Goal: Task Accomplishment & Management: Use online tool/utility

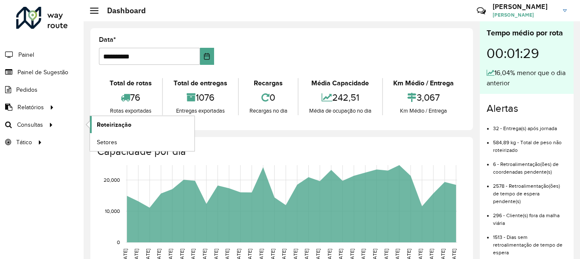
click at [102, 122] on span "Roteirização" at bounding box center [114, 124] width 35 height 9
click at [130, 142] on link "Setores" at bounding box center [142, 141] width 104 height 17
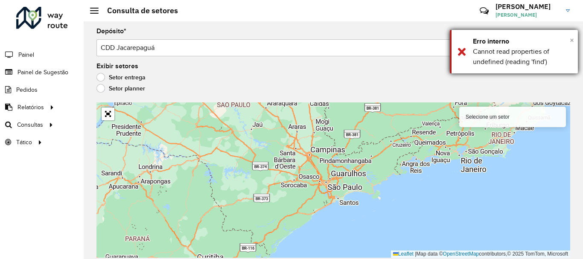
click at [572, 38] on span "×" at bounding box center [571, 39] width 4 height 9
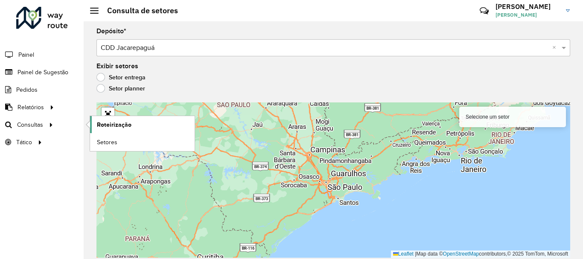
click at [120, 126] on span "Roteirização" at bounding box center [114, 124] width 35 height 9
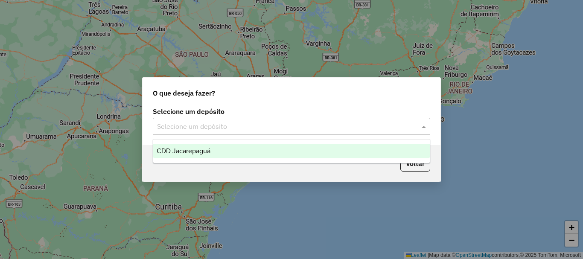
click at [261, 129] on input "text" at bounding box center [283, 127] width 252 height 10
click at [212, 150] on div "CDD Jacarepaguá" at bounding box center [291, 151] width 276 height 15
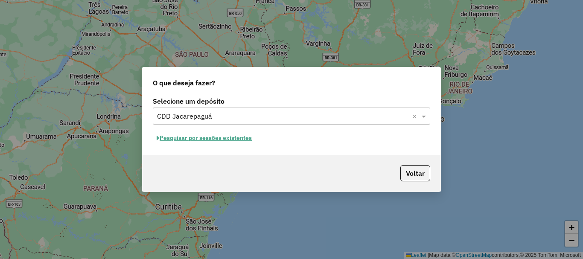
click at [202, 138] on button "Pesquisar por sessões existentes" at bounding box center [204, 137] width 103 height 13
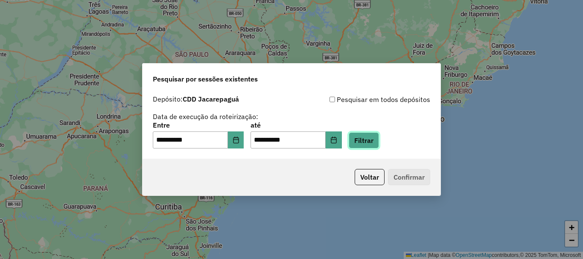
click at [378, 144] on button "Filtrar" at bounding box center [363, 140] width 30 height 16
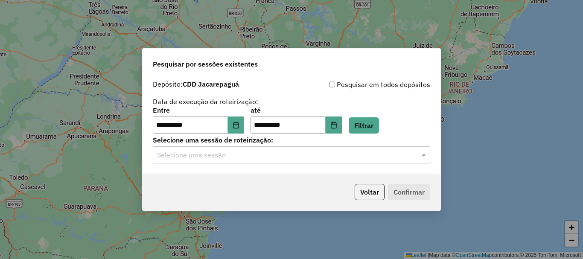
click at [290, 154] on input "text" at bounding box center [283, 155] width 252 height 10
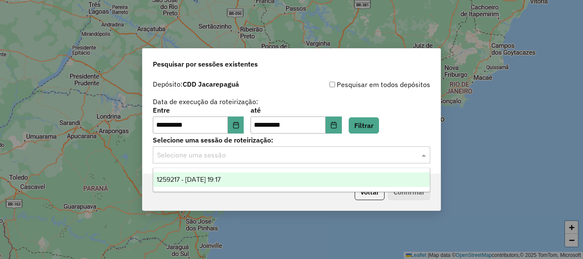
click at [204, 177] on span "1259217 - [DATE] 19:17" at bounding box center [189, 179] width 64 height 7
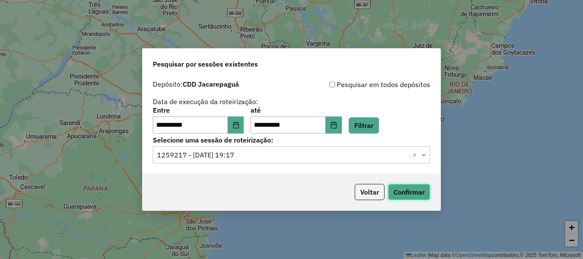
click at [411, 190] on button "Confirmar" at bounding box center [409, 192] width 42 height 16
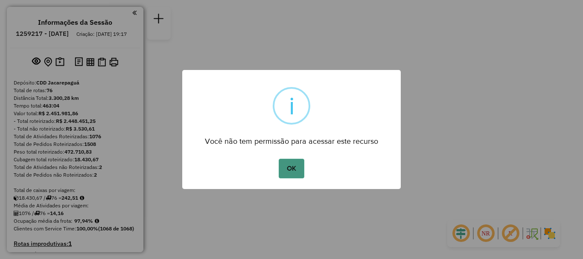
click at [290, 168] on button "OK" at bounding box center [291, 169] width 25 height 20
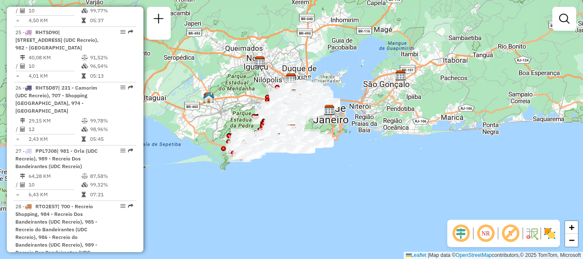
scroll to position [3502, 0]
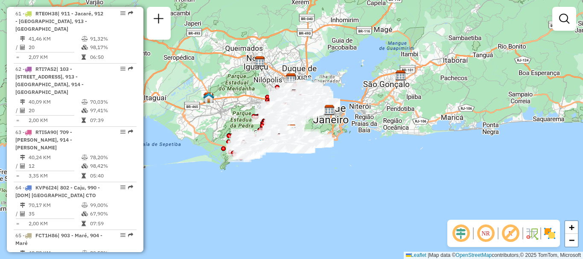
select select "**********"
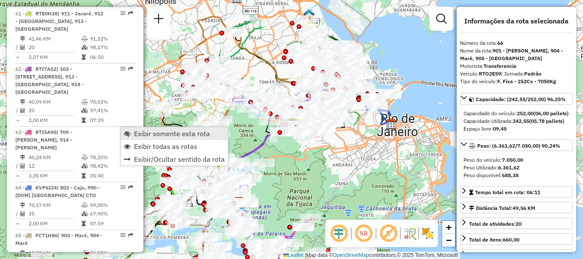
click at [166, 136] on span "Exibir somente esta rota" at bounding box center [172, 133] width 76 height 7
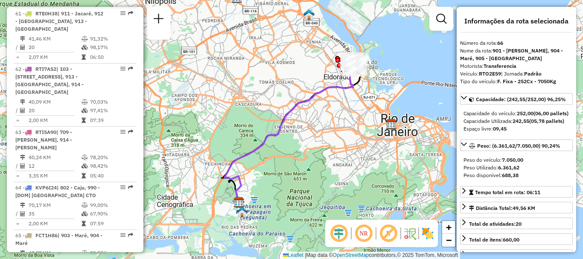
click at [316, 112] on icon at bounding box center [288, 139] width 129 height 133
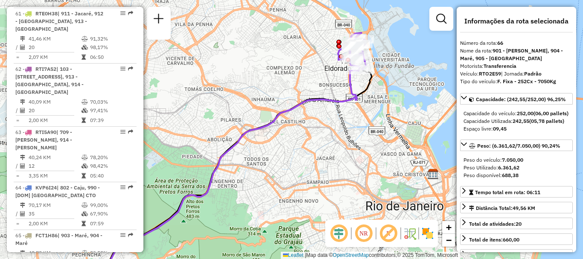
drag, startPoint x: 325, startPoint y: 97, endPoint x: 325, endPoint y: 102, distance: 5.5
click at [325, 102] on div "Janela de atendimento Grade de atendimento Capacidade Transportadoras Veículos …" at bounding box center [291, 129] width 583 height 259
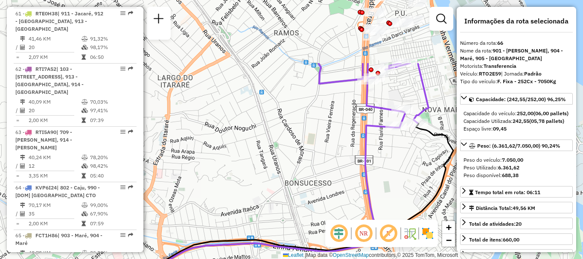
drag, startPoint x: 318, startPoint y: 138, endPoint x: 304, endPoint y: 160, distance: 26.6
click at [304, 160] on div "Janela de atendimento Grade de atendimento Capacidade Transportadoras Veículos …" at bounding box center [291, 129] width 583 height 259
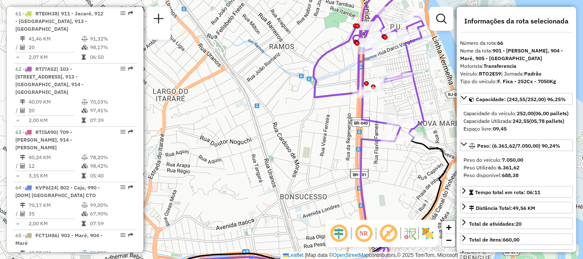
drag, startPoint x: 324, startPoint y: 81, endPoint x: 306, endPoint y: 125, distance: 48.0
click at [306, 125] on div "Janela de atendimento Grade de atendimento Capacidade Transportadoras Veículos …" at bounding box center [291, 129] width 583 height 259
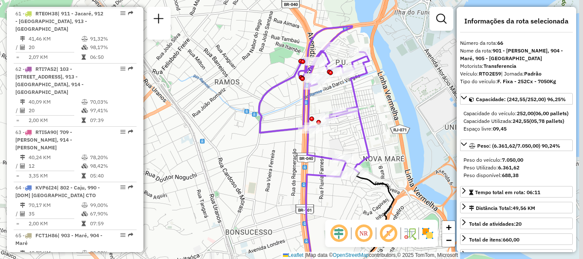
drag, startPoint x: 322, startPoint y: 110, endPoint x: 286, endPoint y: 101, distance: 37.3
click at [286, 101] on div "Janela de atendimento Grade de atendimento Capacidade Transportadoras Veículos …" at bounding box center [291, 129] width 583 height 259
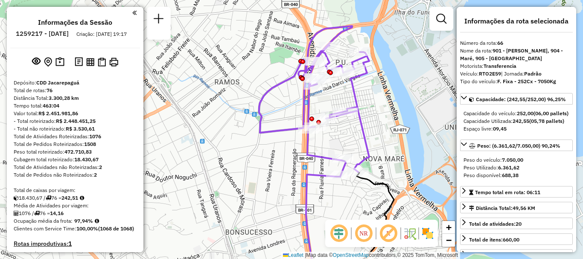
scroll to position [3605, 0]
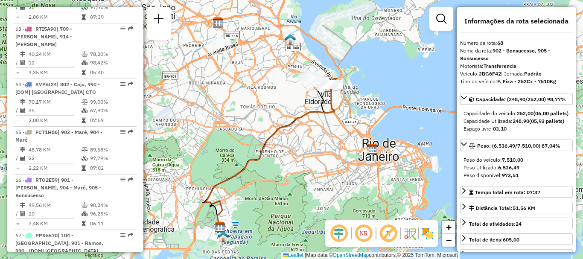
drag, startPoint x: 318, startPoint y: 73, endPoint x: 293, endPoint y: 98, distance: 35.3
click at [293, 98] on div "Janela de atendimento Grade de atendimento Capacidade Transportadoras Veículos …" at bounding box center [291, 129] width 583 height 259
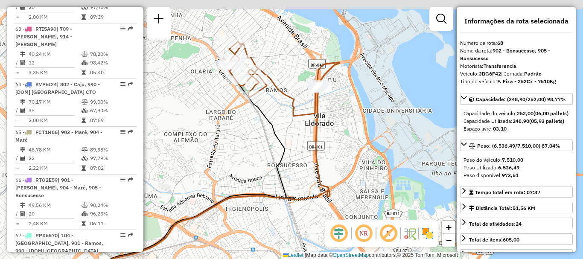
drag, startPoint x: 293, startPoint y: 72, endPoint x: 293, endPoint y: 103, distance: 31.1
click at [293, 103] on icon at bounding box center [281, 78] width 116 height 75
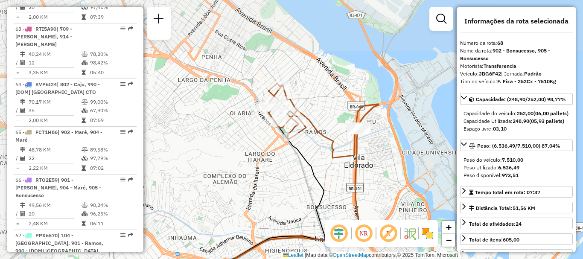
drag, startPoint x: 269, startPoint y: 66, endPoint x: 332, endPoint y: 126, distance: 86.9
click at [332, 126] on div "Janela de atendimento Grade de atendimento Capacidade Transportadoras Veículos …" at bounding box center [291, 129] width 583 height 259
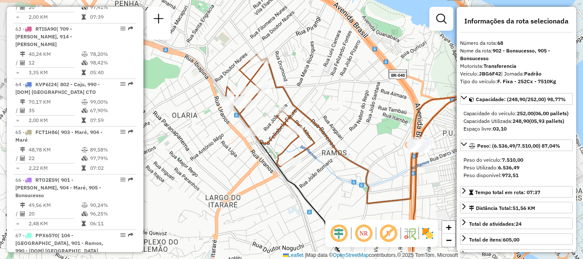
drag, startPoint x: 293, startPoint y: 99, endPoint x: 348, endPoint y: 90, distance: 54.9
click at [348, 90] on div "Janela de atendimento Grade de atendimento Capacidade Transportadoras Veículos …" at bounding box center [291, 129] width 583 height 259
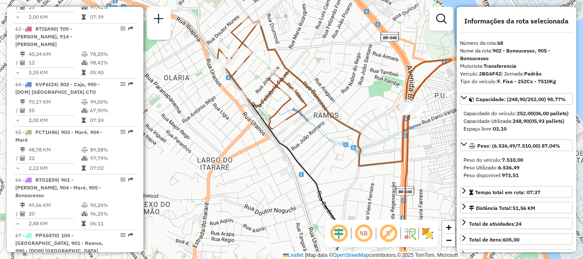
drag, startPoint x: 349, startPoint y: 116, endPoint x: 342, endPoint y: 90, distance: 27.0
click at [342, 90] on div "Janela de atendimento Grade de atendimento Capacidade Transportadoras Veículos …" at bounding box center [291, 129] width 583 height 259
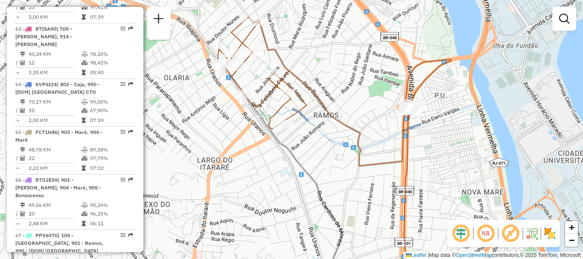
click at [271, 28] on div "Janela de atendimento Grade de atendimento Capacidade Transportadoras Veículos …" at bounding box center [291, 129] width 583 height 259
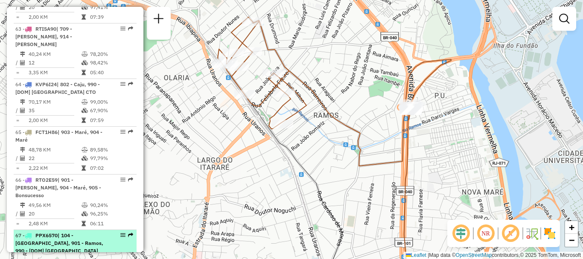
click at [58, 232] on span "| 104 - Olaria, 901 - Ramos, 990 - [DOM] Laranjeiras CTO" at bounding box center [59, 246] width 88 height 29
select select "**********"
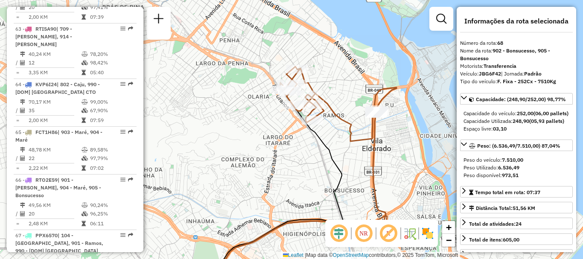
drag, startPoint x: 337, startPoint y: 78, endPoint x: 224, endPoint y: 151, distance: 134.6
click at [223, 152] on div "Janela de atendimento Grade de atendimento Capacidade Transportadoras Veículos …" at bounding box center [291, 129] width 583 height 259
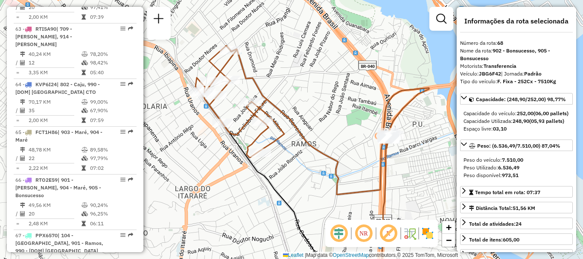
drag, startPoint x: 357, startPoint y: 124, endPoint x: 284, endPoint y: 190, distance: 99.0
click at [284, 190] on div "Janela de atendimento Grade de atendimento Capacidade Transportadoras Veículos …" at bounding box center [291, 129] width 583 height 259
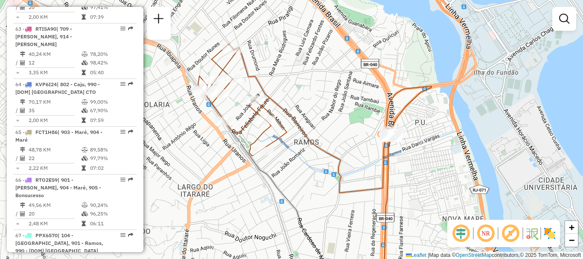
click at [314, 174] on div "Janela de atendimento Grade de atendimento Capacidade Transportadoras Veículos …" at bounding box center [291, 129] width 583 height 259
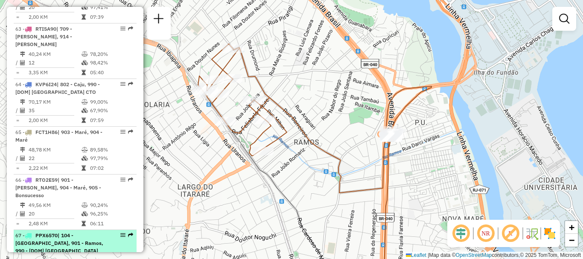
select select "**********"
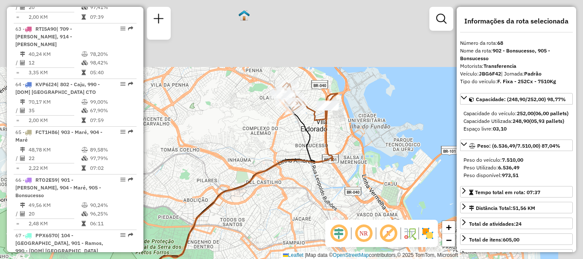
drag, startPoint x: 290, startPoint y: 164, endPoint x: 286, endPoint y: 171, distance: 8.6
click at [286, 171] on div "Janela de atendimento Grade de atendimento Capacidade Transportadoras Veículos …" at bounding box center [291, 129] width 583 height 259
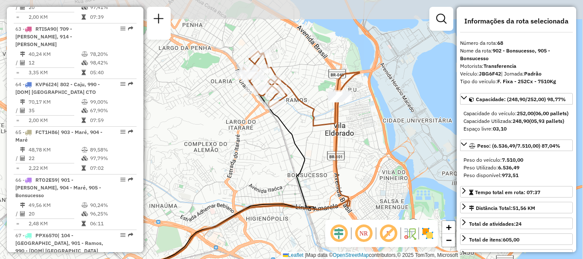
drag, startPoint x: 300, startPoint y: 109, endPoint x: 305, endPoint y: 145, distance: 36.1
click at [304, 144] on div "Janela de atendimento Grade de atendimento Capacidade Transportadoras Veículos …" at bounding box center [291, 129] width 583 height 259
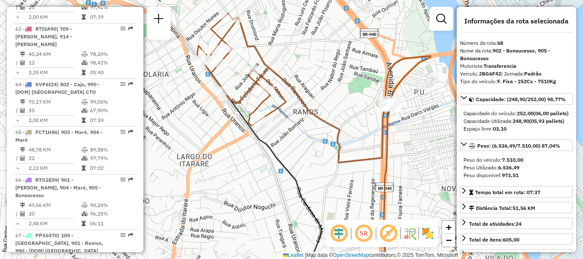
drag, startPoint x: 318, startPoint y: 164, endPoint x: 322, endPoint y: 188, distance: 24.2
click at [322, 188] on div "Janela de atendimento Grade de atendimento Capacidade Transportadoras Veículos …" at bounding box center [291, 129] width 583 height 259
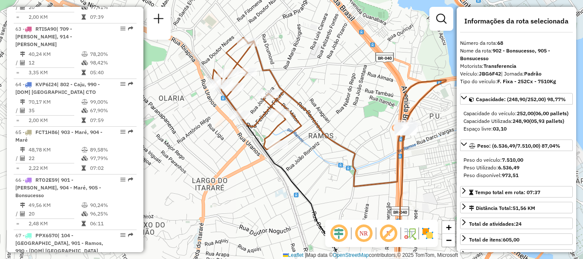
drag, startPoint x: 291, startPoint y: 99, endPoint x: 303, endPoint y: 102, distance: 12.3
click at [303, 102] on icon at bounding box center [328, 112] width 233 height 149
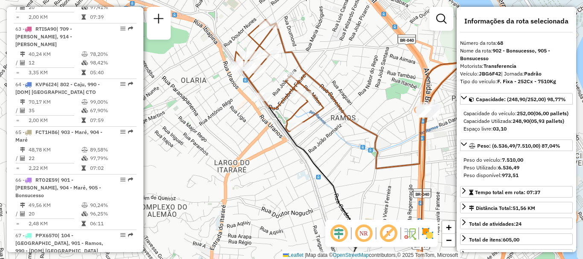
drag, startPoint x: 308, startPoint y: 101, endPoint x: 330, endPoint y: 83, distance: 28.5
click at [330, 83] on div "Janela de atendimento Grade de atendimento Capacidade Transportadoras Veículos …" at bounding box center [291, 129] width 583 height 259
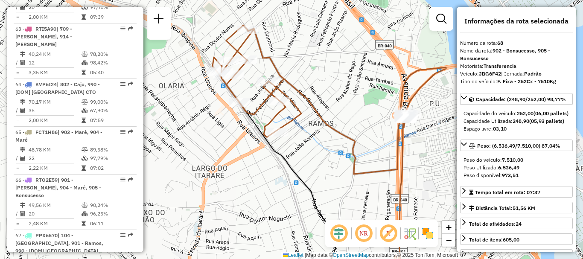
drag, startPoint x: 319, startPoint y: 92, endPoint x: 311, endPoint y: 92, distance: 8.1
click at [311, 92] on div "Janela de atendimento Grade de atendimento Capacidade Transportadoras Veículos …" at bounding box center [291, 129] width 583 height 259
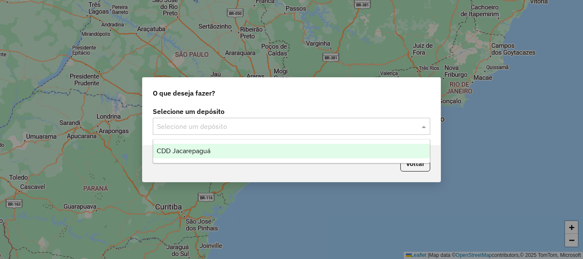
click at [228, 126] on input "text" at bounding box center [283, 127] width 252 height 10
click at [191, 149] on span "CDD Jacarepaguá" at bounding box center [184, 150] width 54 height 7
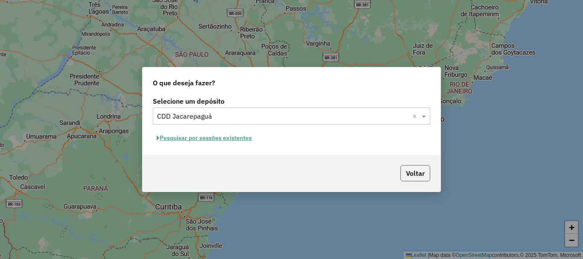
click at [414, 171] on button "Voltar" at bounding box center [415, 173] width 30 height 16
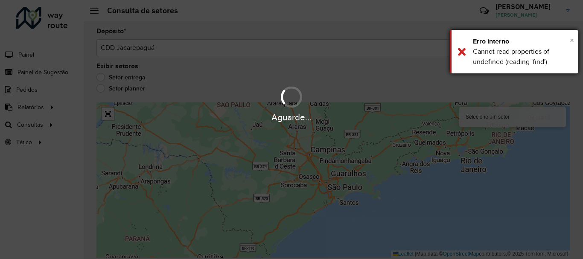
click at [572, 39] on span "×" at bounding box center [571, 39] width 4 height 9
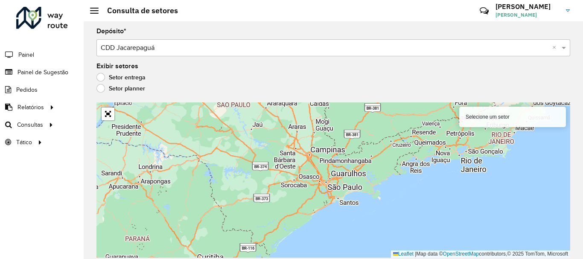
click at [125, 88] on label "Setor planner" at bounding box center [120, 88] width 49 height 9
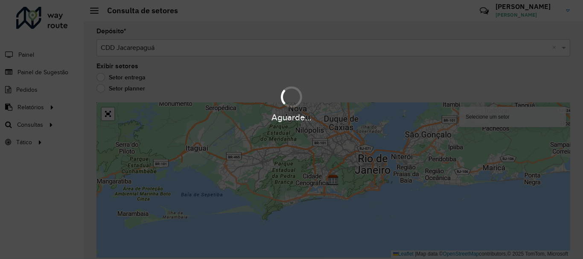
click at [115, 78] on div "Aguarde..." at bounding box center [291, 129] width 583 height 259
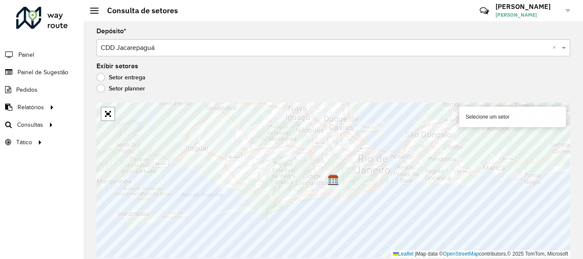
click at [115, 78] on label "Setor entrega" at bounding box center [120, 77] width 49 height 9
